Goal: Task Accomplishment & Management: Use online tool/utility

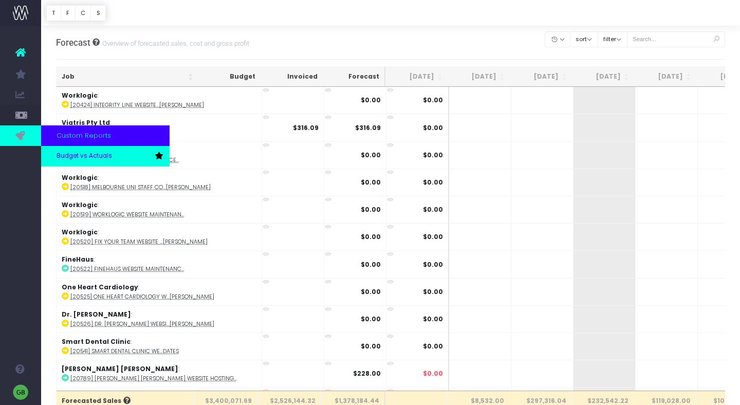
click at [65, 156] on span "Budget vs Actuals" at bounding box center [85, 156] width 56 height 9
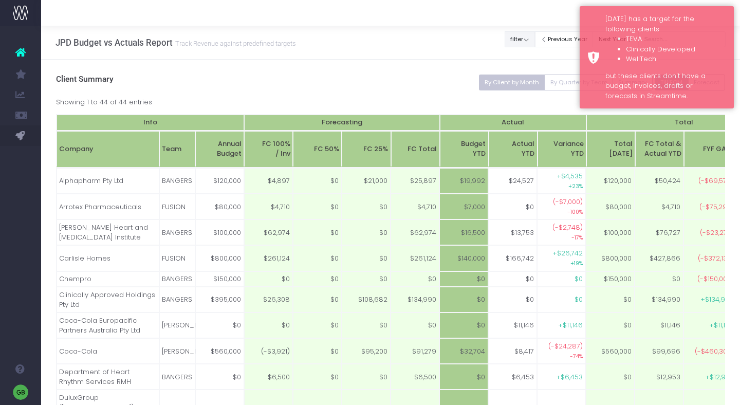
click at [530, 35] on button "filter" at bounding box center [520, 39] width 30 height 16
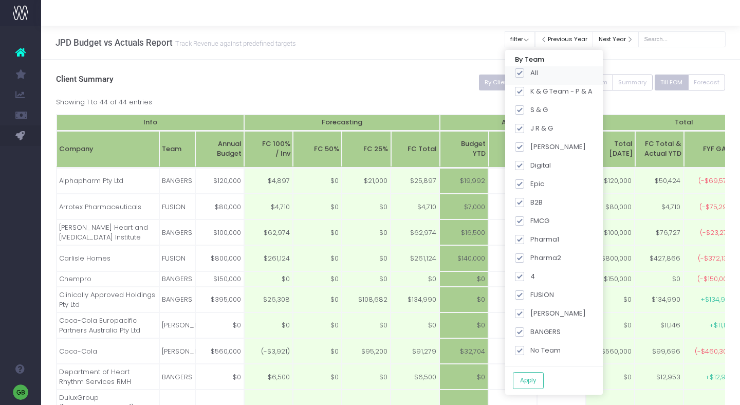
click at [524, 76] on span at bounding box center [519, 72] width 9 height 9
click at [531, 75] on input "All" at bounding box center [534, 71] width 7 height 7
checkbox input "false"
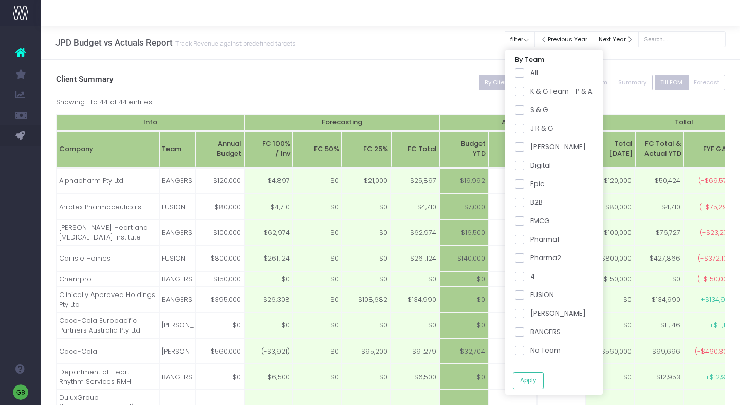
checkbox input "false"
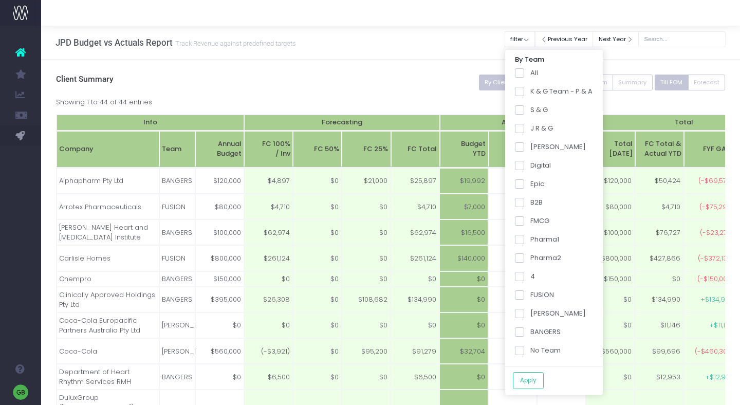
checkbox input "false"
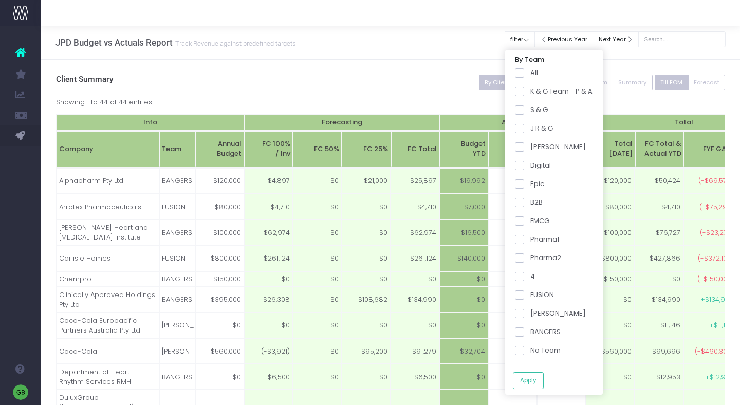
checkbox input "false"
click at [524, 258] on span at bounding box center [519, 257] width 9 height 9
click at [533, 258] on input "Pharma2" at bounding box center [534, 256] width 7 height 7
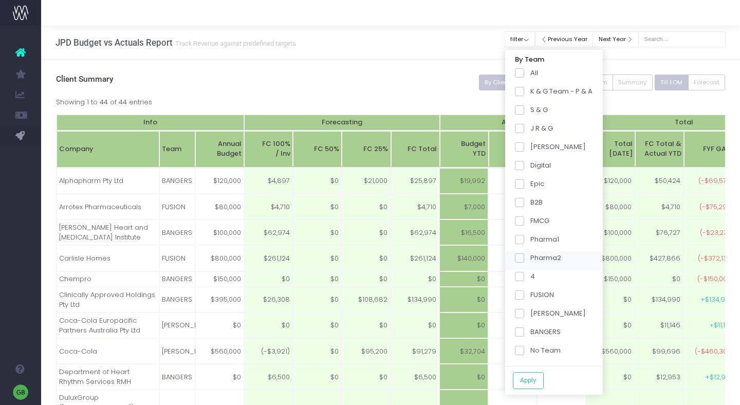
checkbox input "true"
click at [524, 333] on span at bounding box center [519, 332] width 9 height 9
click at [531, 333] on input "BANGERS" at bounding box center [534, 330] width 7 height 7
checkbox input "true"
click at [536, 378] on button "Apply" at bounding box center [528, 380] width 31 height 17
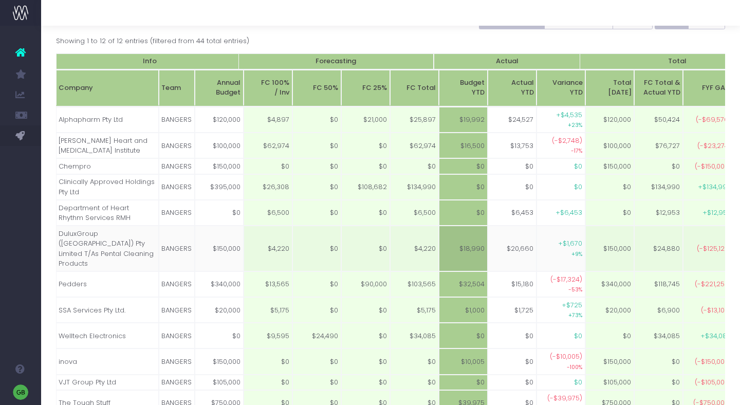
scroll to position [0, 98]
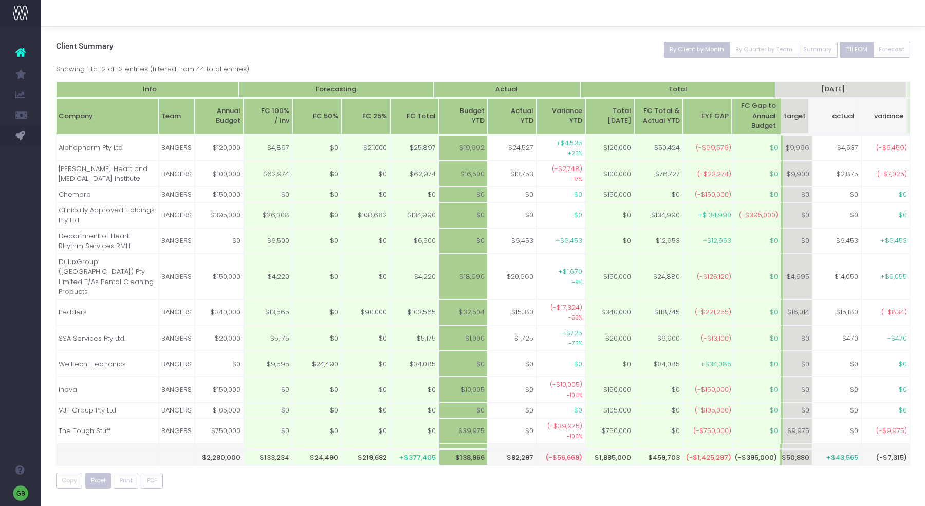
click at [98, 405] on span "Excel" at bounding box center [98, 481] width 14 height 9
click at [403, 67] on div "Showing 1 to 12 of 12 entries (filtered from 44 total entries)" at bounding box center [483, 68] width 855 height 13
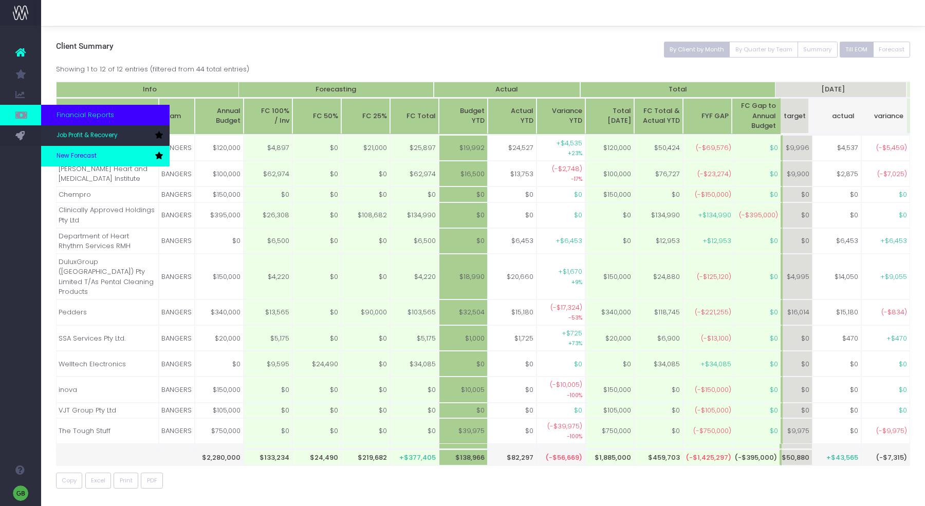
click at [65, 151] on link "New Forecast" at bounding box center [105, 156] width 129 height 21
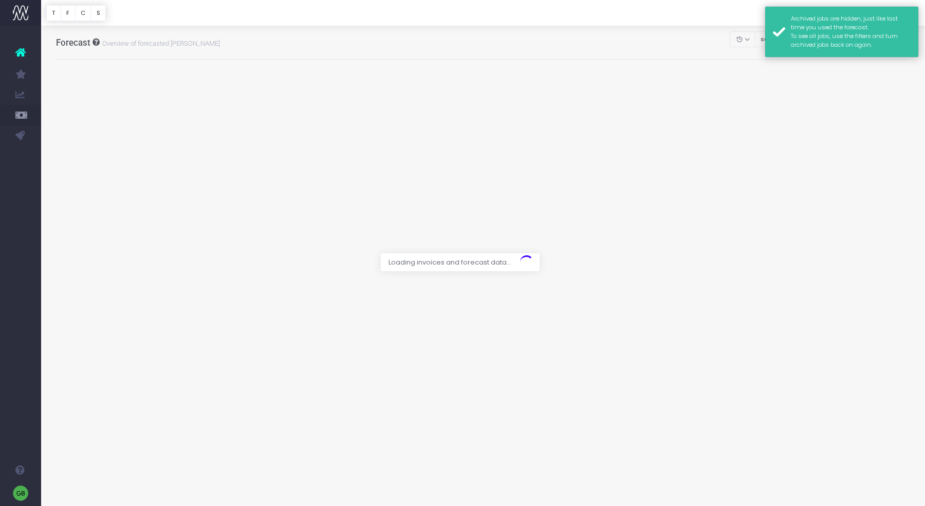
click at [803, 37] on div "Archived jobs are hidden, just like last time you used the forecast. To see all…" at bounding box center [851, 31] width 120 height 35
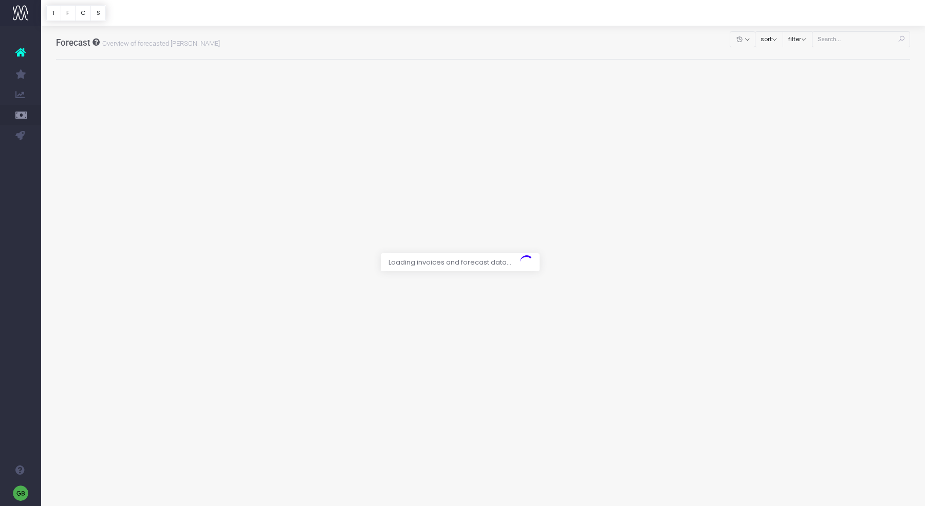
click at [846, 38] on div at bounding box center [462, 253] width 925 height 506
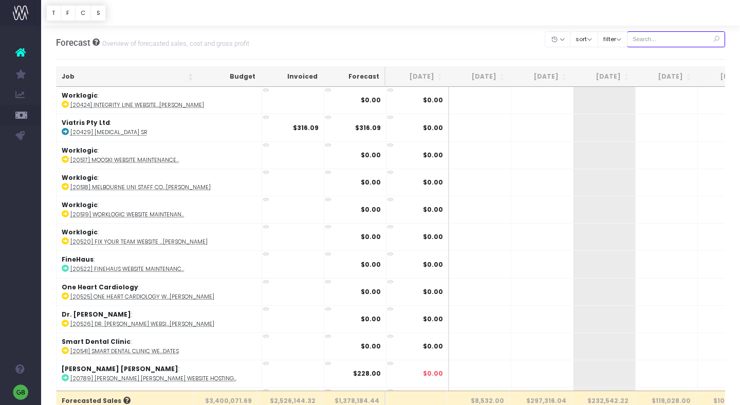
click at [667, 39] on input "text" at bounding box center [676, 39] width 99 height 16
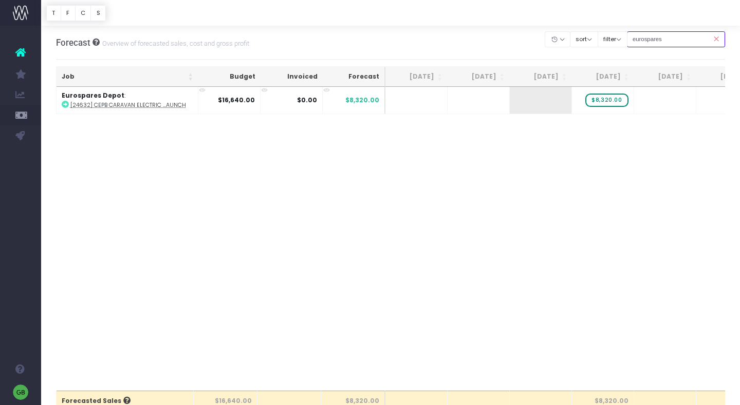
type input "eurospares"
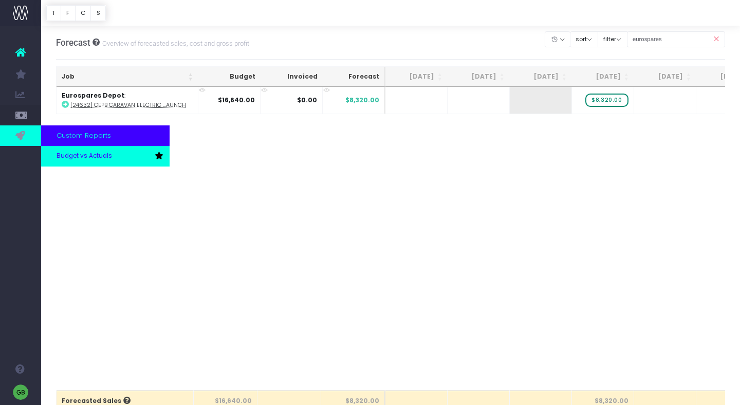
click at [80, 155] on span "Budget vs Actuals" at bounding box center [85, 156] width 56 height 9
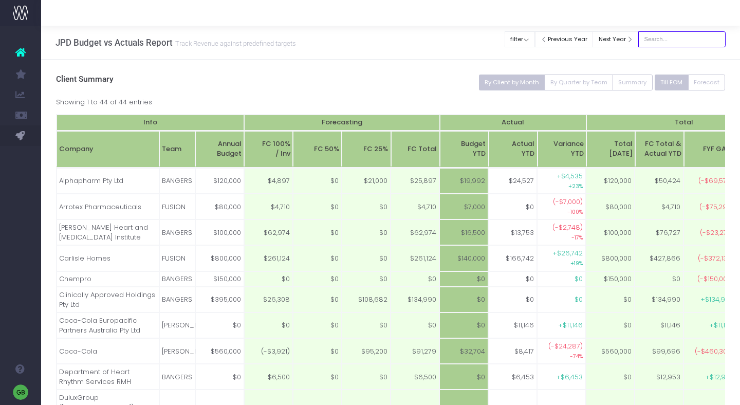
click at [690, 45] on input "text" at bounding box center [682, 39] width 87 height 16
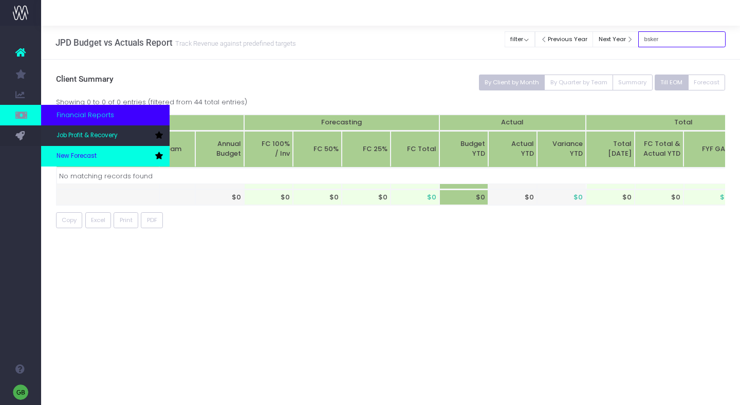
type input "bsker"
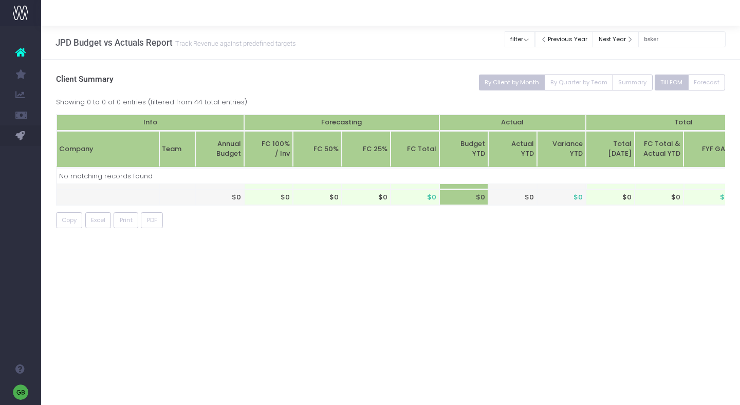
click at [57, 148] on link "New Forecast" at bounding box center [48, 156] width 15 height 21
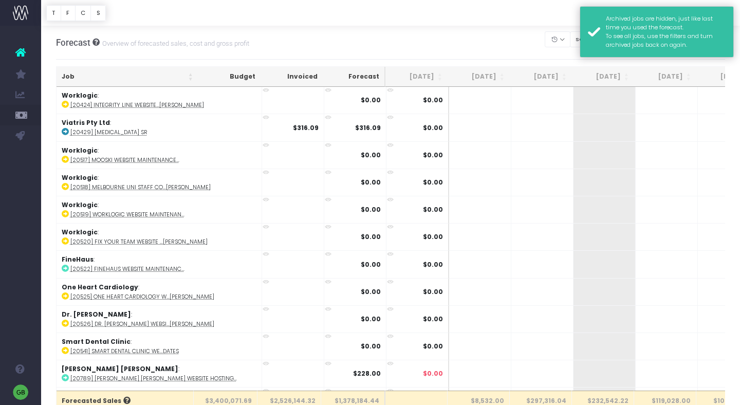
click at [592, 22] on div "Archived jobs are hidden, just like last time you used the forecast. To see all…" at bounding box center [657, 31] width 154 height 51
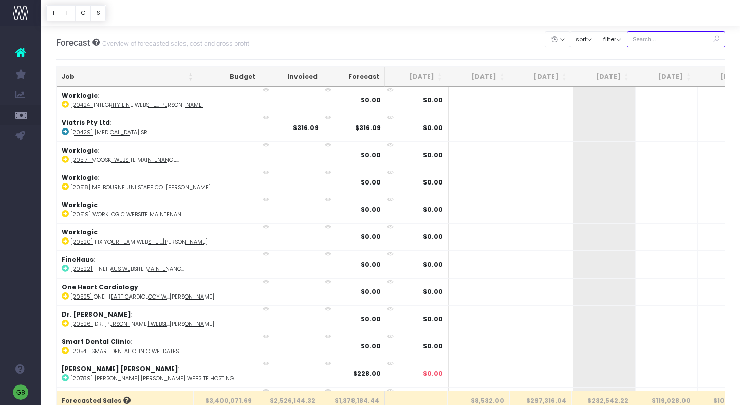
click at [663, 39] on input "text" at bounding box center [676, 39] width 99 height 16
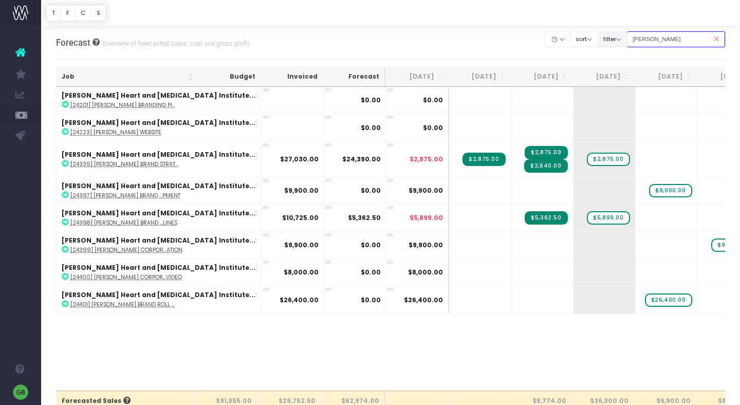
drag, startPoint x: 671, startPoint y: 42, endPoint x: 640, endPoint y: 43, distance: 31.4
click at [640, 43] on div "Clear Filters Hide [DATE] [DATE] [DATE] [DATE] [DATE] [DATE] [DATE] [DATE] [DAT…" at bounding box center [636, 39] width 180 height 21
type input "b"
type input "dulux"
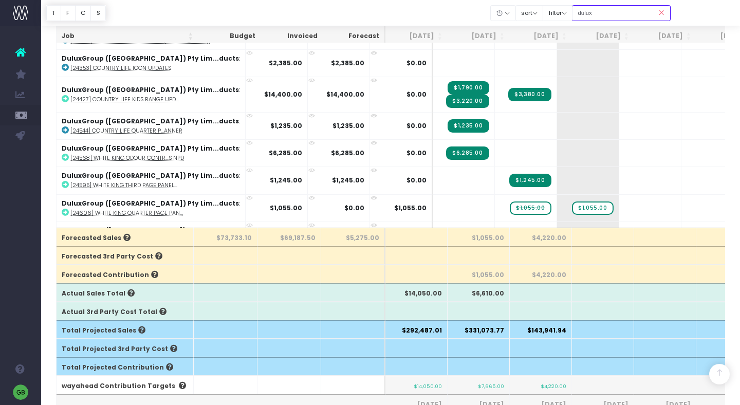
scroll to position [176, 0]
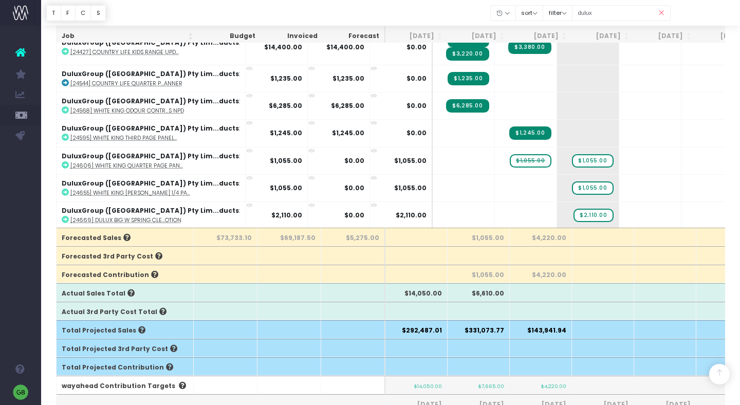
drag, startPoint x: 661, startPoint y: 12, endPoint x: 637, endPoint y: 12, distance: 24.7
click at [662, 12] on icon at bounding box center [662, 13] width 18 height 21
click at [637, 12] on input "dulux" at bounding box center [621, 13] width 99 height 16
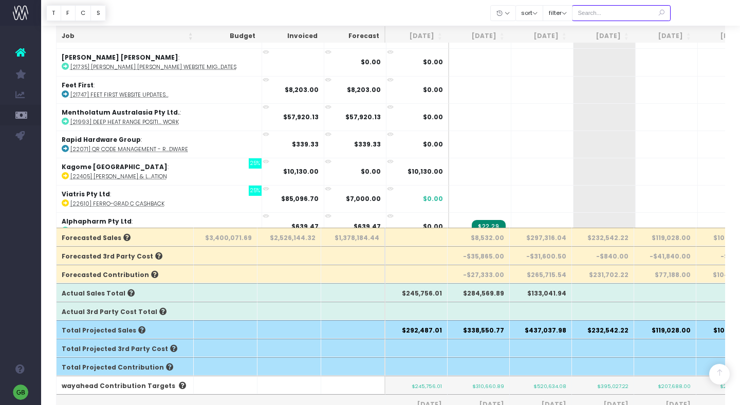
scroll to position [0, 0]
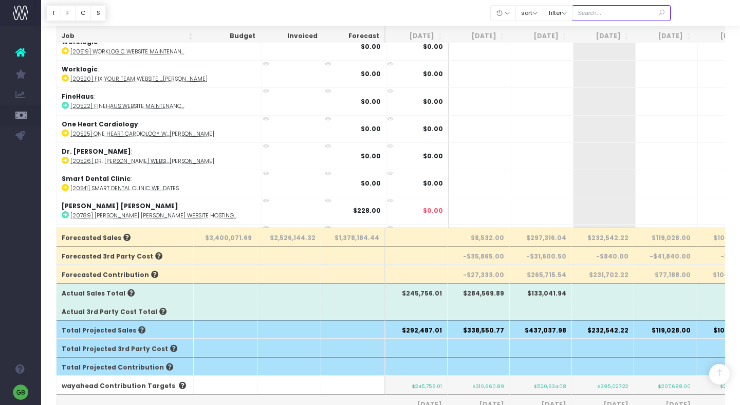
click at [607, 13] on input "text" at bounding box center [621, 13] width 99 height 16
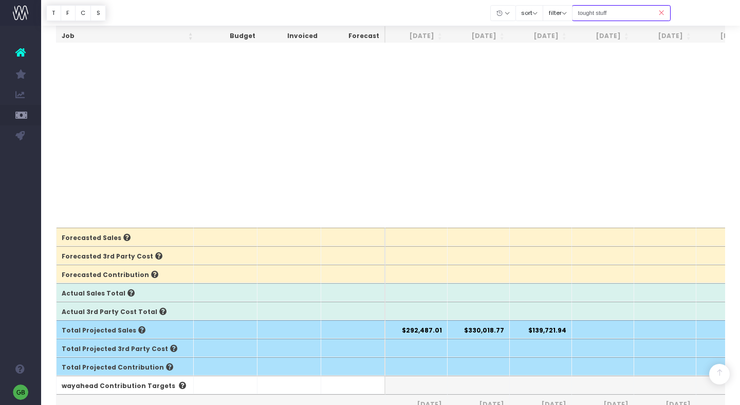
click at [609, 13] on input "tought stuff" at bounding box center [621, 13] width 99 height 16
type input "tough stuff"
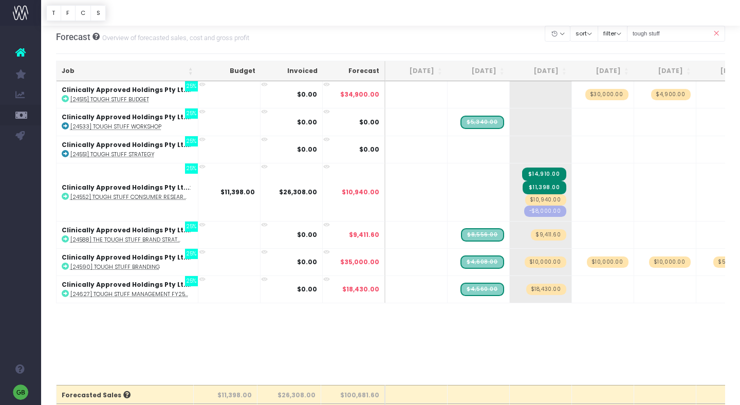
scroll to position [5, 0]
click at [718, 35] on icon at bounding box center [716, 34] width 18 height 21
click at [716, 31] on icon at bounding box center [716, 34] width 18 height 21
click at [717, 33] on icon at bounding box center [716, 34] width 18 height 21
click at [669, 35] on input "tough stuff" at bounding box center [676, 34] width 99 height 16
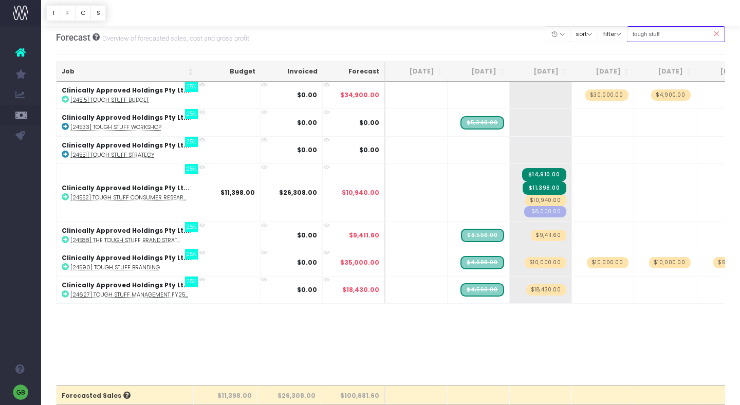
click at [677, 32] on input "tough stuff" at bounding box center [676, 34] width 99 height 16
click at [712, 32] on icon at bounding box center [716, 34] width 18 height 21
click at [682, 29] on input "tough stuff" at bounding box center [676, 34] width 99 height 16
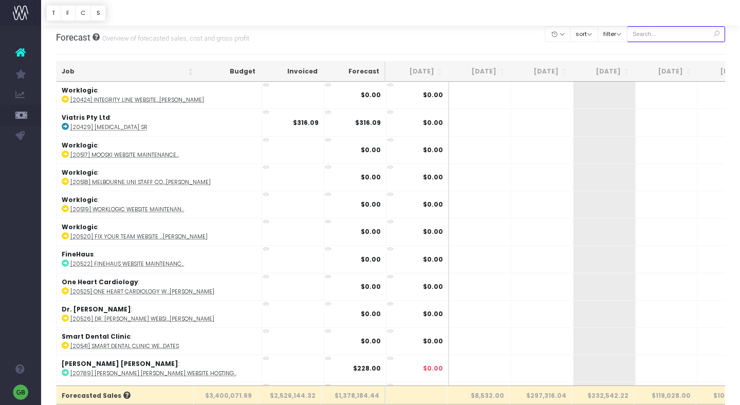
click at [660, 34] on input "text" at bounding box center [676, 34] width 99 height 16
type input "clinically approved"
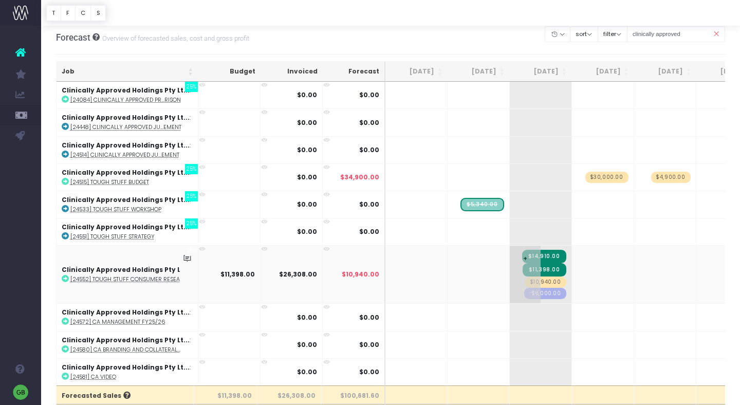
click at [553, 282] on span "$10,940.00" at bounding box center [545, 282] width 41 height 11
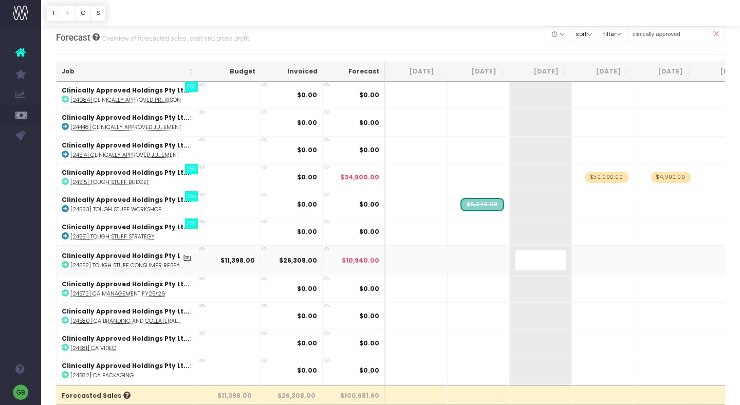
click at [521, 42] on body "Oh my... this is bad. wayahead wasn't able to load this page. Please contact su…" at bounding box center [370, 197] width 740 height 405
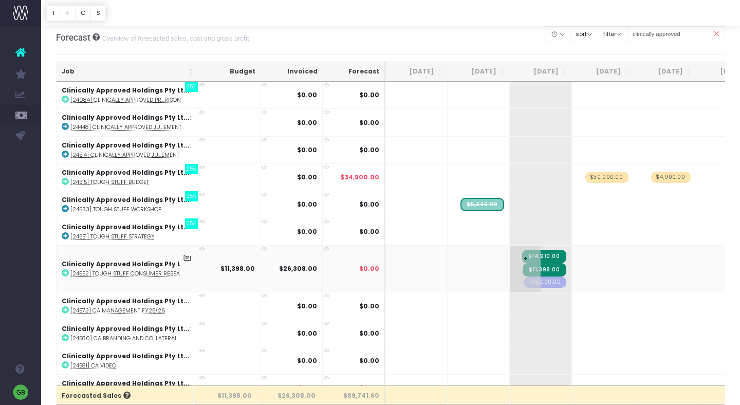
click at [553, 283] on span "-$8,000.00" at bounding box center [545, 282] width 42 height 11
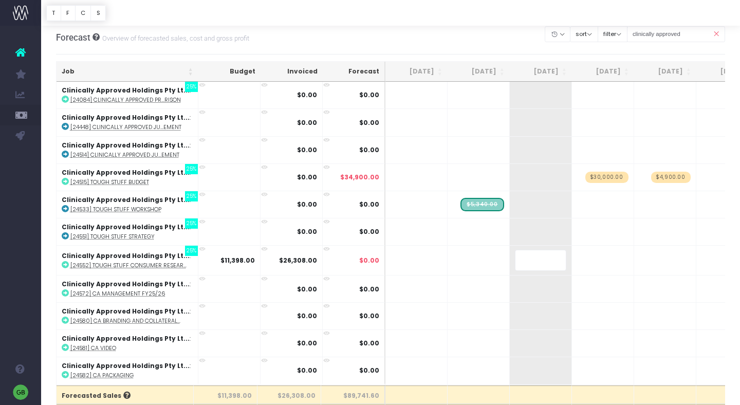
click at [515, 38] on body "Oh my... this is bad. wayahead wasn't able to load this page. Please contact su…" at bounding box center [370, 197] width 740 height 405
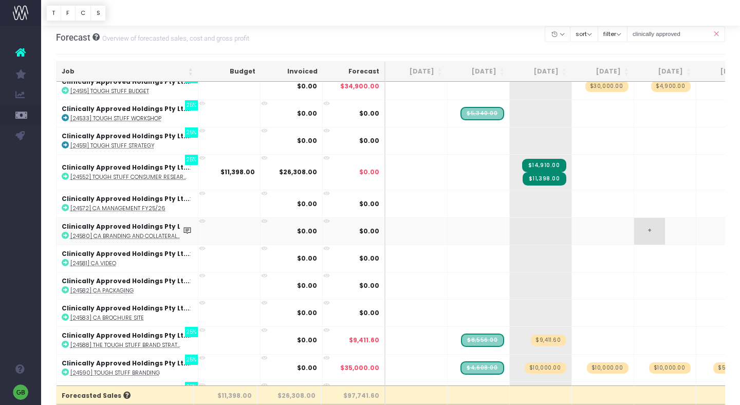
scroll to position [113, 0]
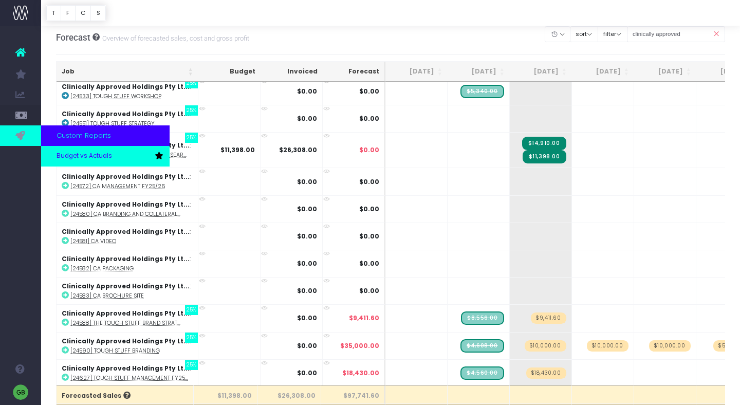
click at [58, 156] on span "Budget vs Actuals" at bounding box center [85, 156] width 56 height 9
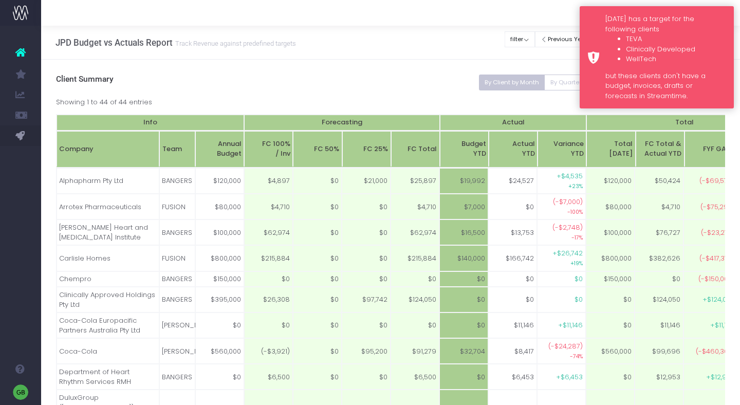
click at [598, 38] on div "[DATE] has a target for the following clients TEVA Clinically Developed WellTec…" at bounding box center [657, 57] width 154 height 102
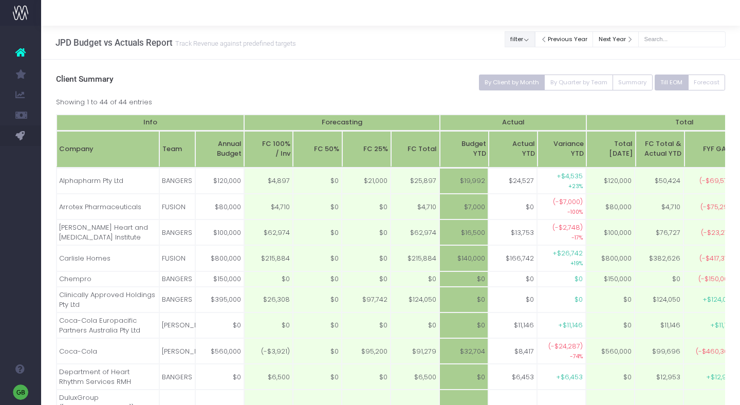
click at [535, 38] on button "filter" at bounding box center [520, 39] width 30 height 16
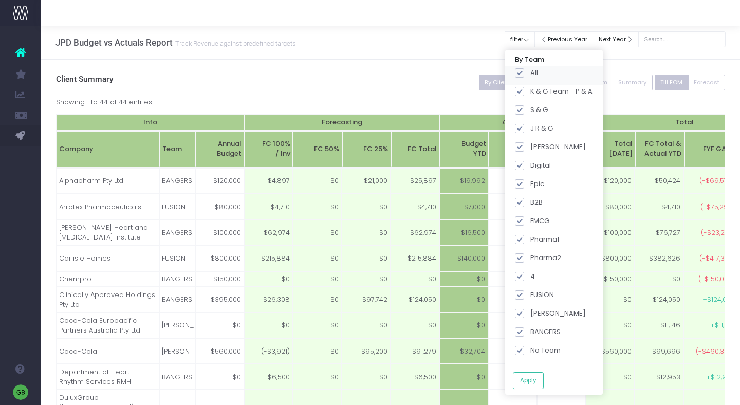
click at [524, 72] on span at bounding box center [519, 72] width 9 height 9
click at [531, 72] on input "All" at bounding box center [534, 71] width 7 height 7
checkbox input "false"
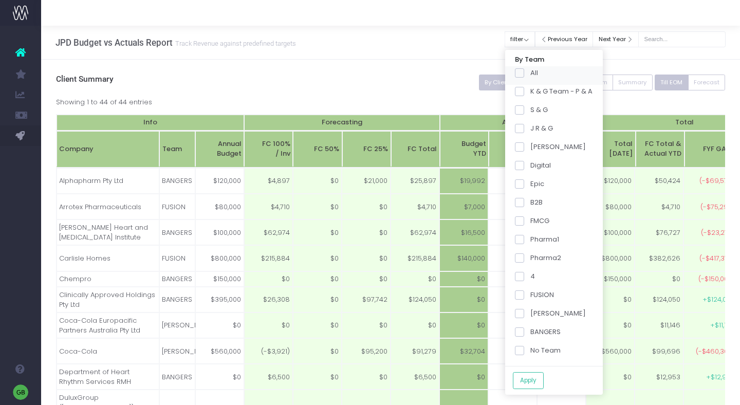
checkbox input "false"
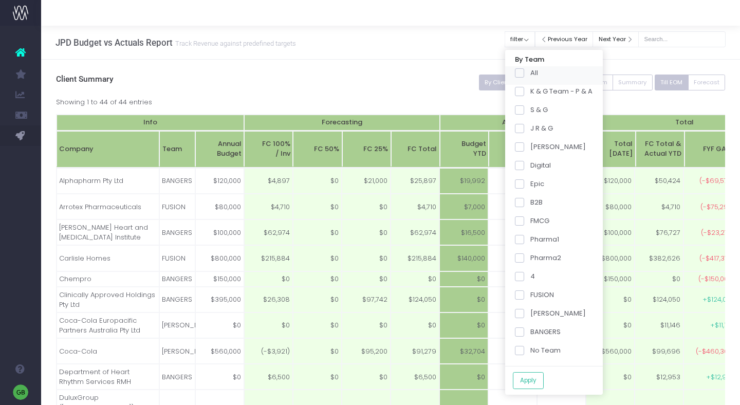
checkbox input "false"
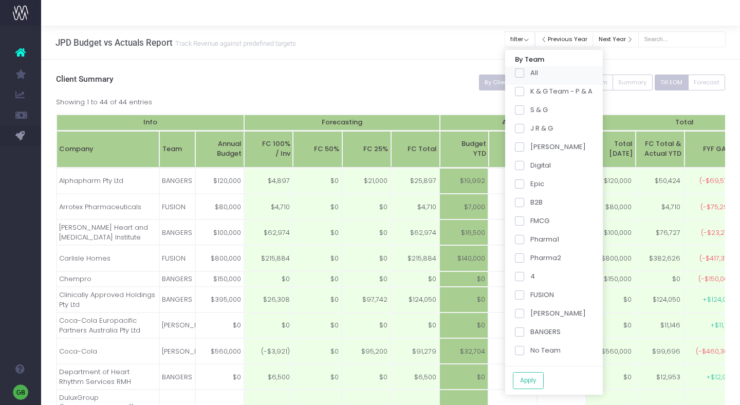
checkbox input "false"
click at [524, 315] on span at bounding box center [519, 313] width 9 height 9
click at [531, 315] on input "SPICE Girls" at bounding box center [534, 311] width 7 height 7
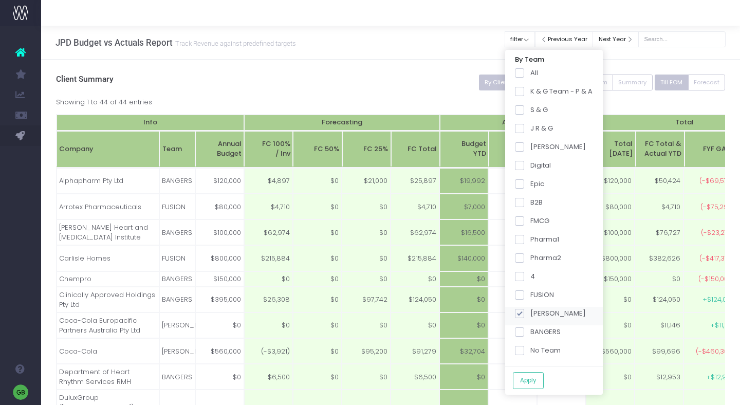
click at [524, 313] on span at bounding box center [519, 313] width 9 height 9
click at [531, 313] on input "SPICE Girls" at bounding box center [534, 311] width 7 height 7
checkbox input "false"
click at [524, 332] on span at bounding box center [519, 332] width 9 height 9
click at [531, 332] on input "BANGERS" at bounding box center [534, 330] width 7 height 7
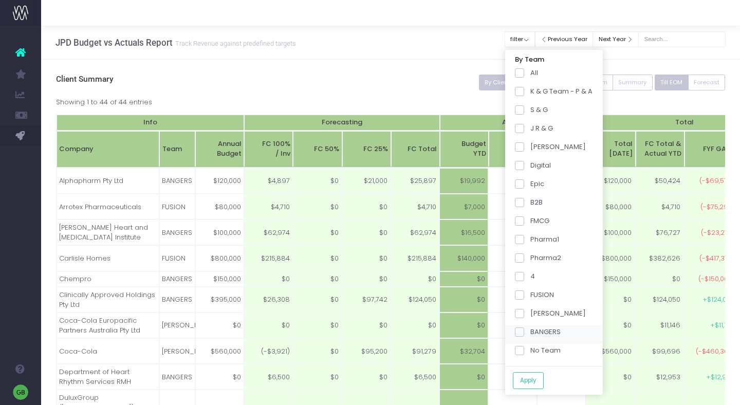
checkbox input "true"
click at [524, 257] on span at bounding box center [519, 257] width 9 height 9
click at [531, 257] on input "Pharma2" at bounding box center [534, 256] width 7 height 7
checkbox input "true"
click at [539, 384] on button "Apply" at bounding box center [528, 380] width 31 height 17
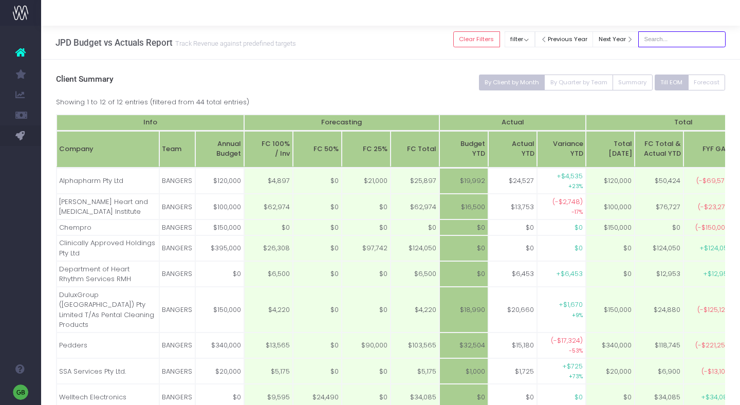
click at [668, 42] on input "text" at bounding box center [682, 39] width 87 height 16
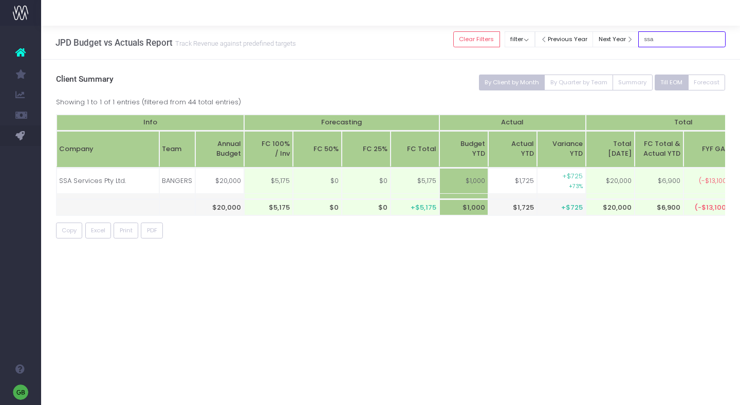
type input "ssa"
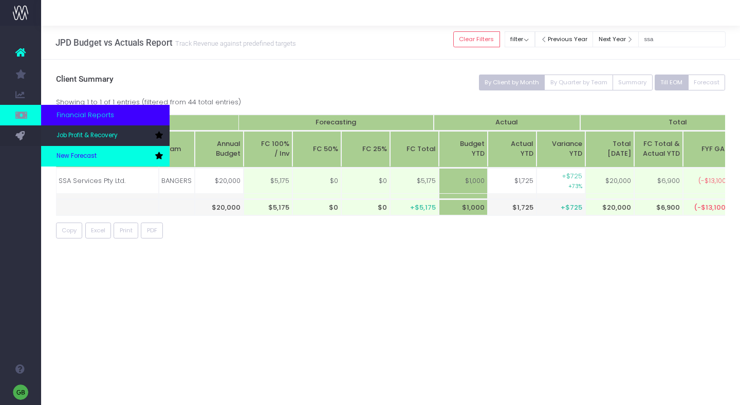
click at [73, 154] on span "New Forecast" at bounding box center [77, 156] width 40 height 9
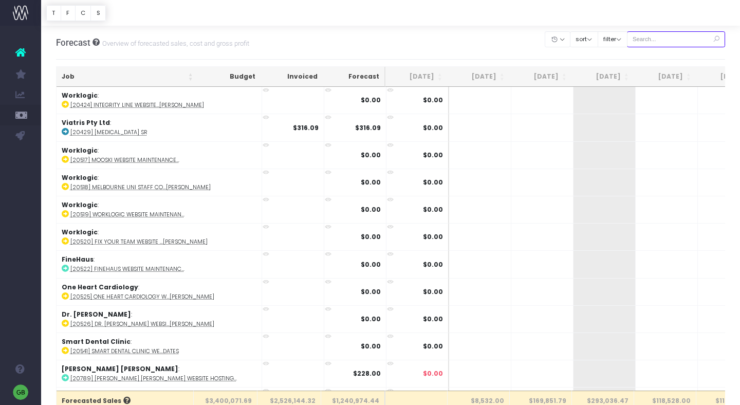
click at [667, 40] on input "text" at bounding box center [676, 39] width 99 height 16
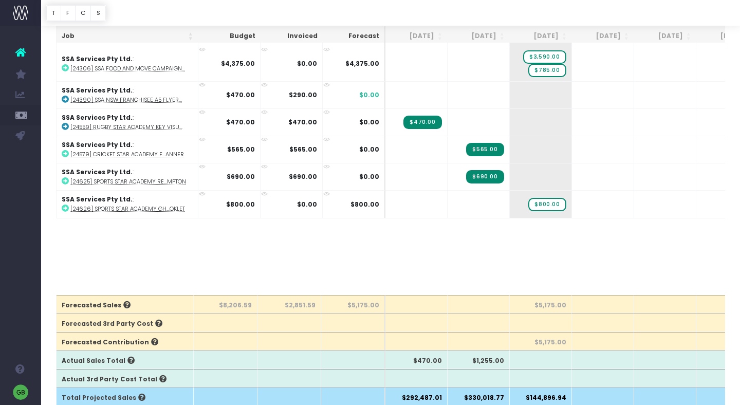
scroll to position [96, 0]
click at [619, 13] on input "ssa" at bounding box center [621, 13] width 99 height 16
drag, startPoint x: 619, startPoint y: 13, endPoint x: 569, endPoint y: 4, distance: 50.6
click at [569, 4] on div "Clear Filters Hide [DATE] [DATE] [DATE] [DATE] [DATE] [DATE] [DATE] [DATE] [DAT…" at bounding box center [581, 13] width 180 height 21
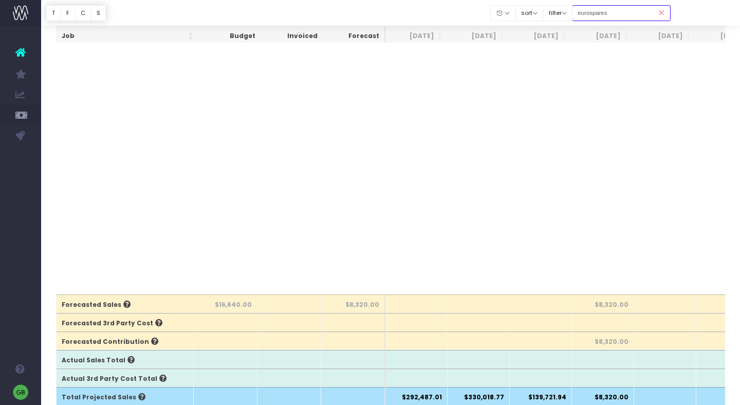
click at [636, 14] on input "eurospares" at bounding box center [621, 13] width 99 height 16
type input "eurospare"
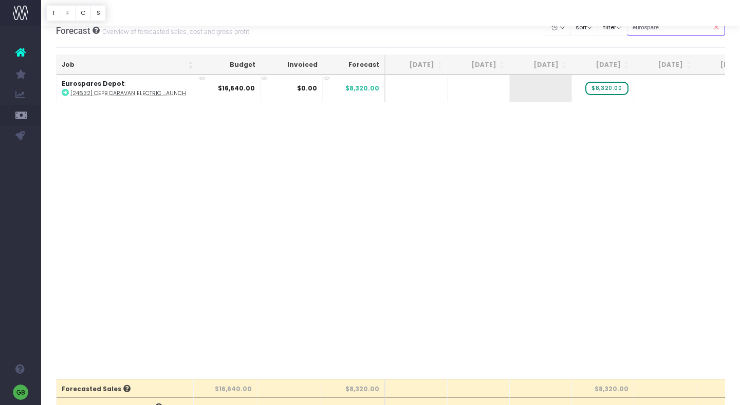
scroll to position [0, 0]
